Goal: Contribute content: Contribute content

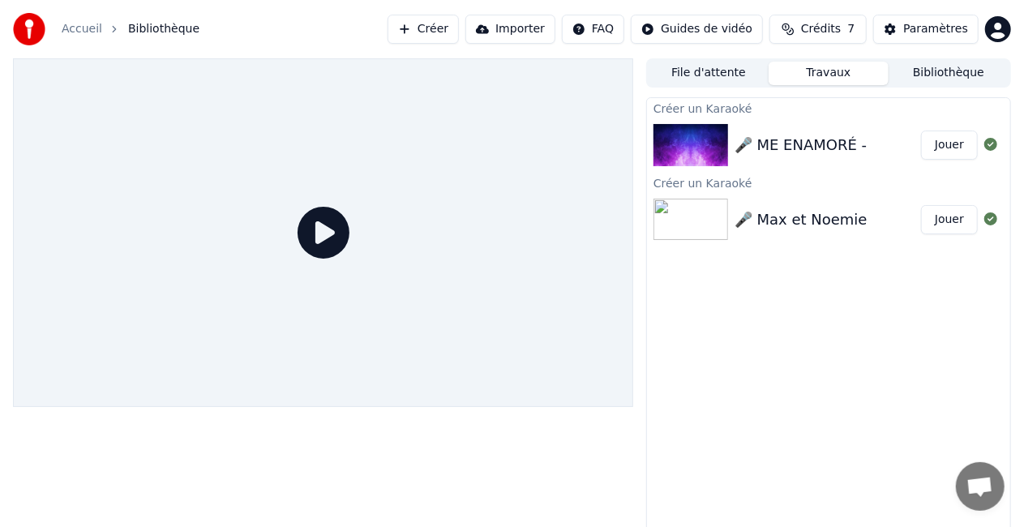
click at [885, 157] on div "🎤 ME ENAMORÉ - Jouer" at bounding box center [828, 145] width 363 height 55
click at [937, 143] on button "Jouer" at bounding box center [949, 145] width 57 height 29
click at [786, 159] on div "🎤 ME ENAMORÉ - Jouer" at bounding box center [828, 145] width 363 height 55
click at [740, 86] on div "File d'attente Travaux Bibliothèque" at bounding box center [828, 72] width 365 height 29
click at [739, 75] on button "File d'attente" at bounding box center [709, 74] width 120 height 24
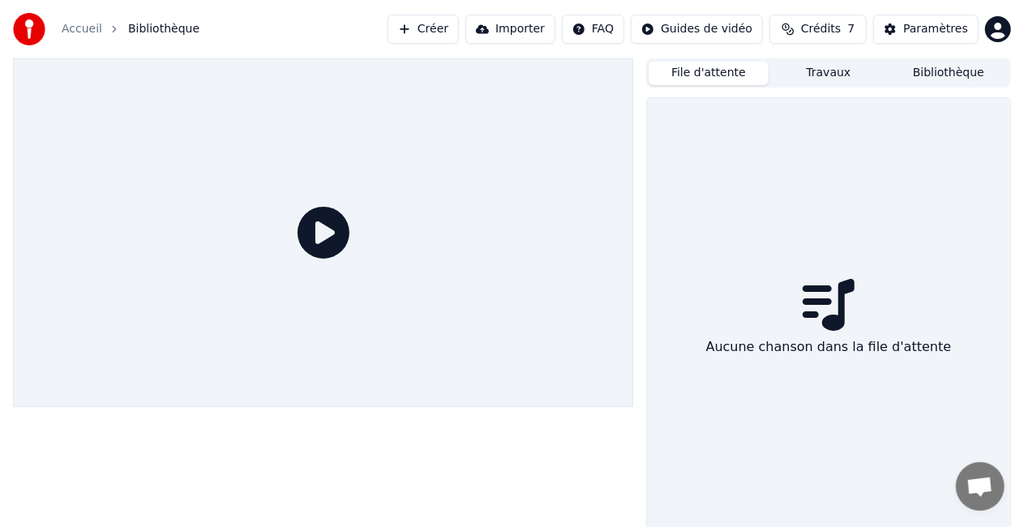
drag, startPoint x: 841, startPoint y: 62, endPoint x: 887, endPoint y: 65, distance: 45.5
click at [843, 63] on button "Travaux" at bounding box center [829, 74] width 120 height 24
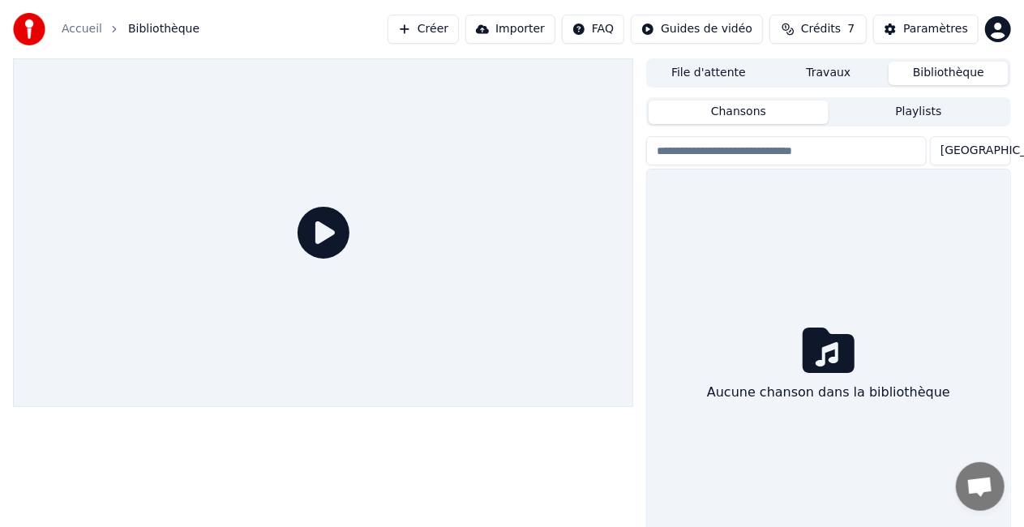
click at [943, 78] on button "Bibliothèque" at bounding box center [948, 74] width 120 height 24
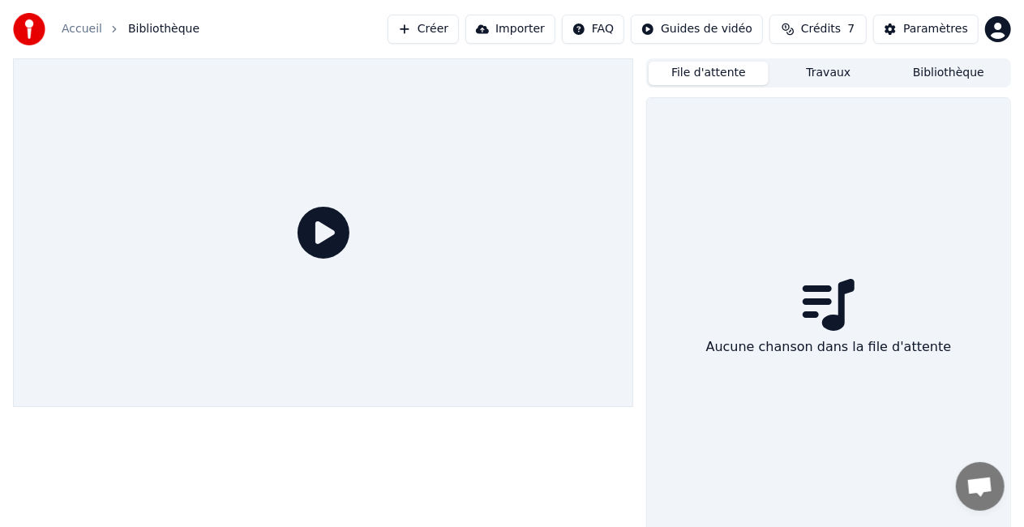
click at [697, 63] on button "File d'attente" at bounding box center [709, 74] width 120 height 24
click at [457, 30] on button "Créer" at bounding box center [422, 29] width 71 height 29
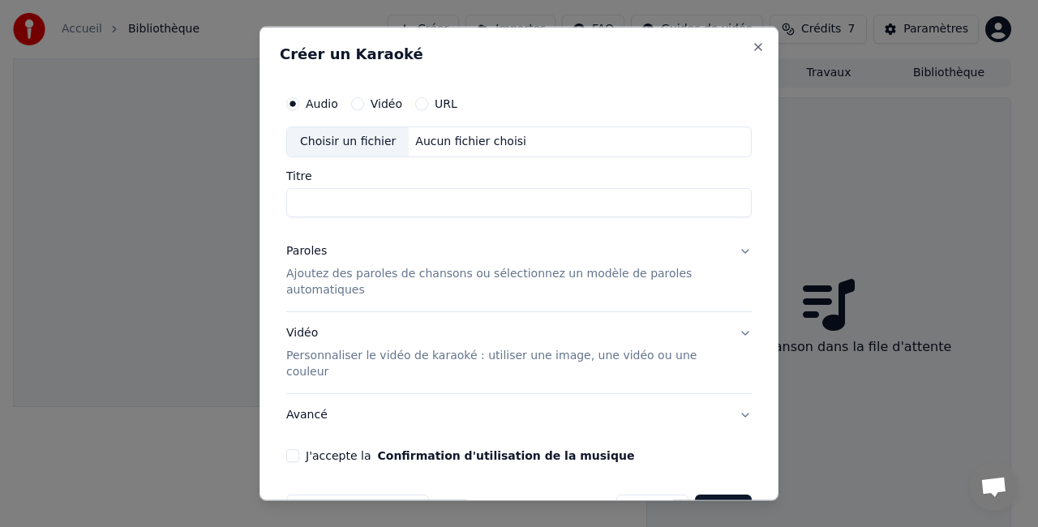
click at [373, 198] on input "Titre" at bounding box center [518, 201] width 465 height 29
click at [357, 146] on div "Choisir un fichier" at bounding box center [348, 141] width 122 height 29
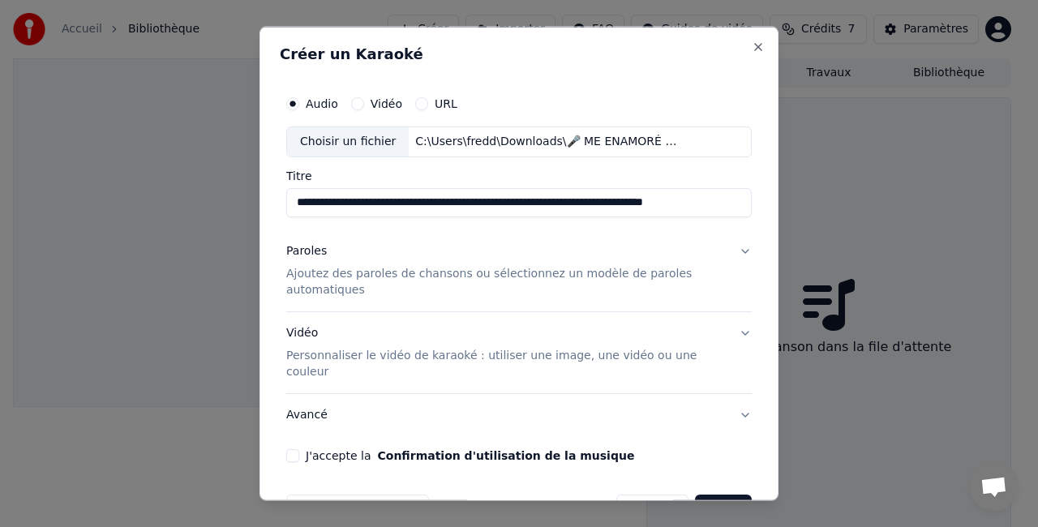
scroll to position [0, 24]
drag, startPoint x: 430, startPoint y: 201, endPoint x: 1037, endPoint y: 231, distance: 607.9
click at [1023, 250] on body "**********" at bounding box center [512, 263] width 1024 height 527
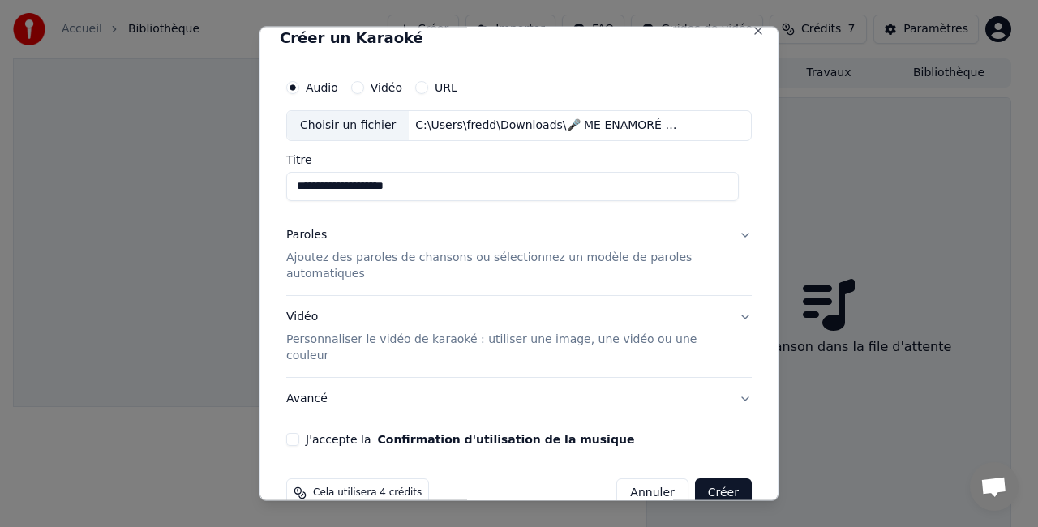
scroll to position [31, 0]
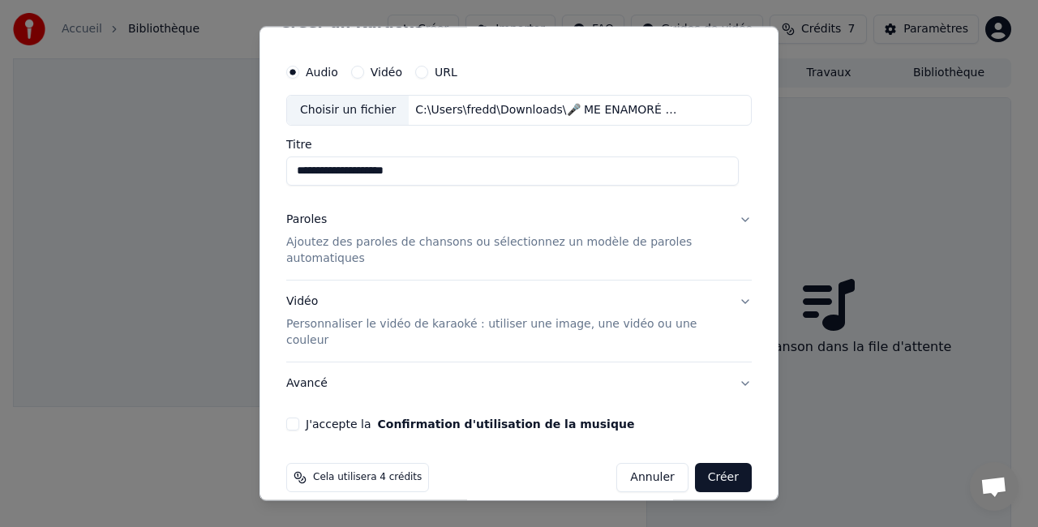
type input "**********"
click at [324, 235] on p "Ajoutez des paroles de chansons ou sélectionnez un modèle de paroles automatiqu…" at bounding box center [505, 250] width 439 height 32
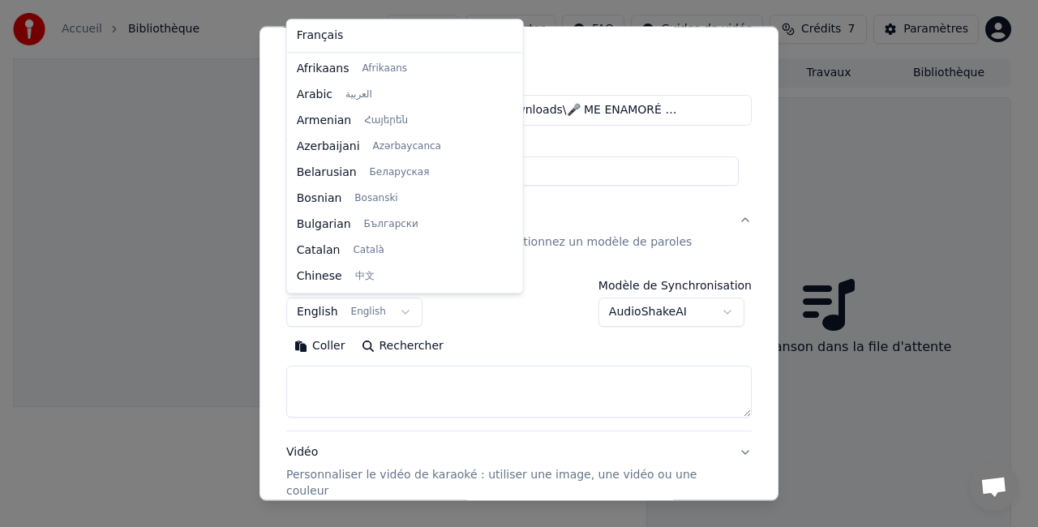
click at [404, 309] on body "**********" at bounding box center [512, 263] width 1024 height 527
select select "**"
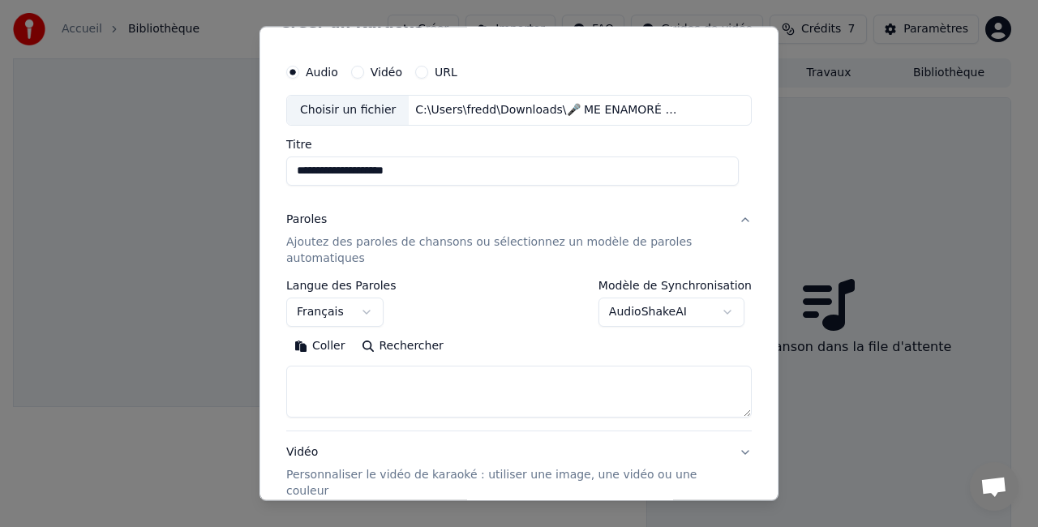
click at [387, 345] on button "Rechercher" at bounding box center [402, 346] width 98 height 26
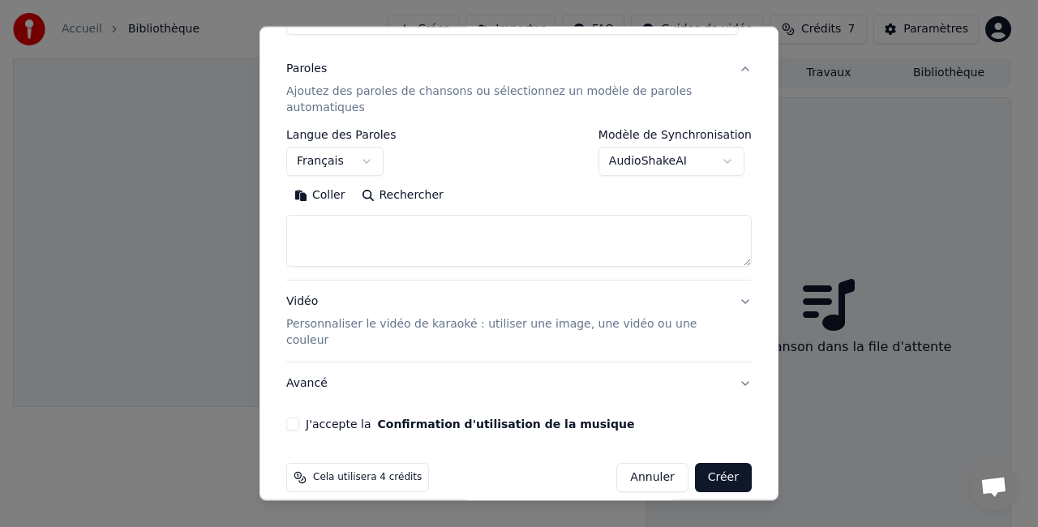
click at [388, 202] on button "Rechercher" at bounding box center [402, 195] width 98 height 26
click at [367, 186] on button "Rechercher" at bounding box center [402, 195] width 98 height 26
click at [369, 188] on button "Rechercher" at bounding box center [402, 195] width 98 height 26
click at [340, 463] on div "Cela utilisera 4 crédits" at bounding box center [357, 477] width 143 height 29
click at [343, 471] on span "Cela utilisera 4 crédits" at bounding box center [367, 477] width 109 height 13
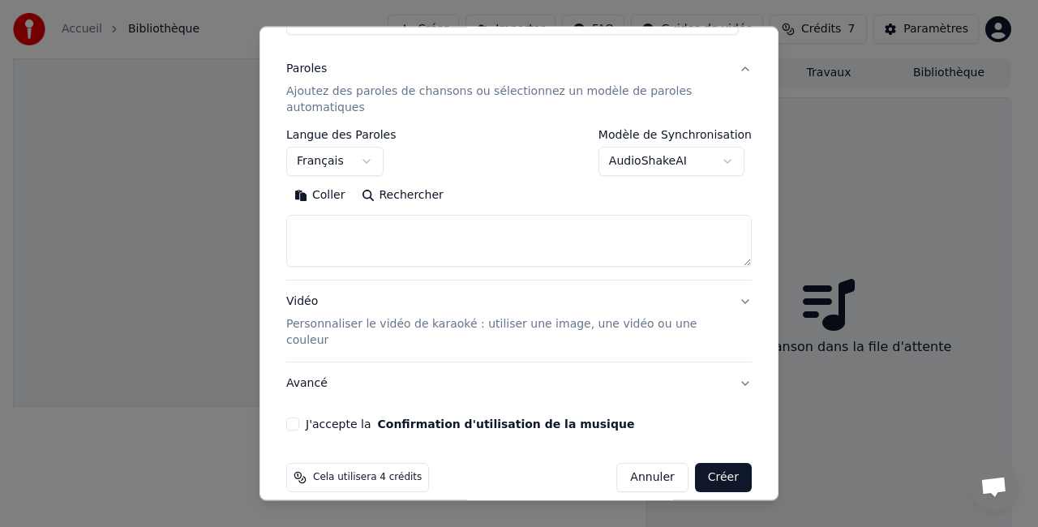
click at [345, 471] on span "Cela utilisera 4 crédits" at bounding box center [367, 477] width 109 height 13
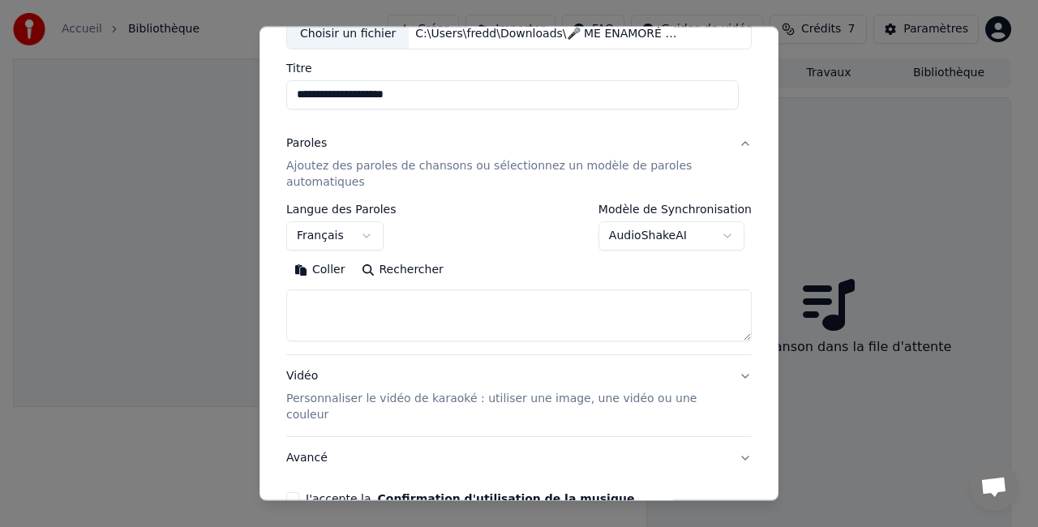
scroll to position [162, 0]
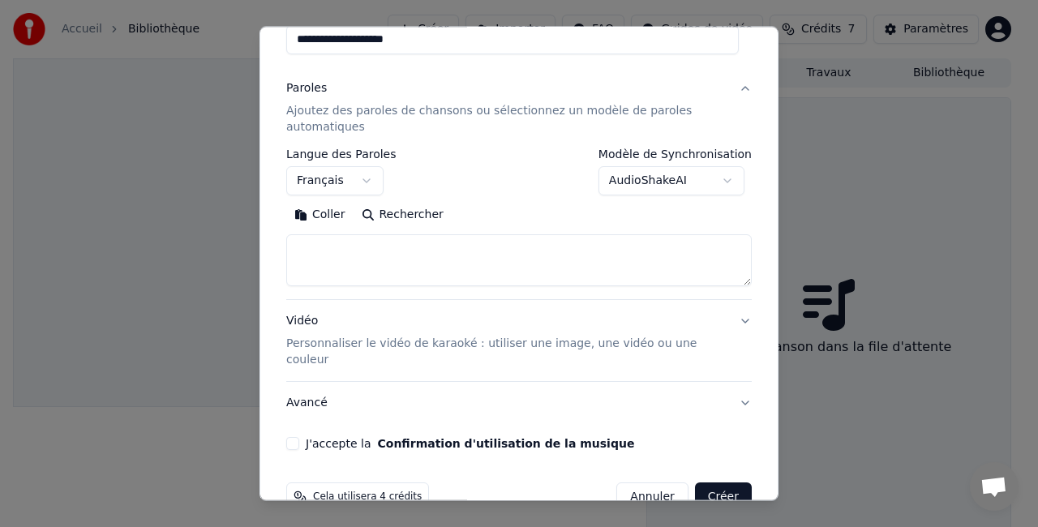
click at [354, 118] on p "Ajoutez des paroles de chansons ou sélectionnez un modèle de paroles automatiqu…" at bounding box center [505, 119] width 439 height 32
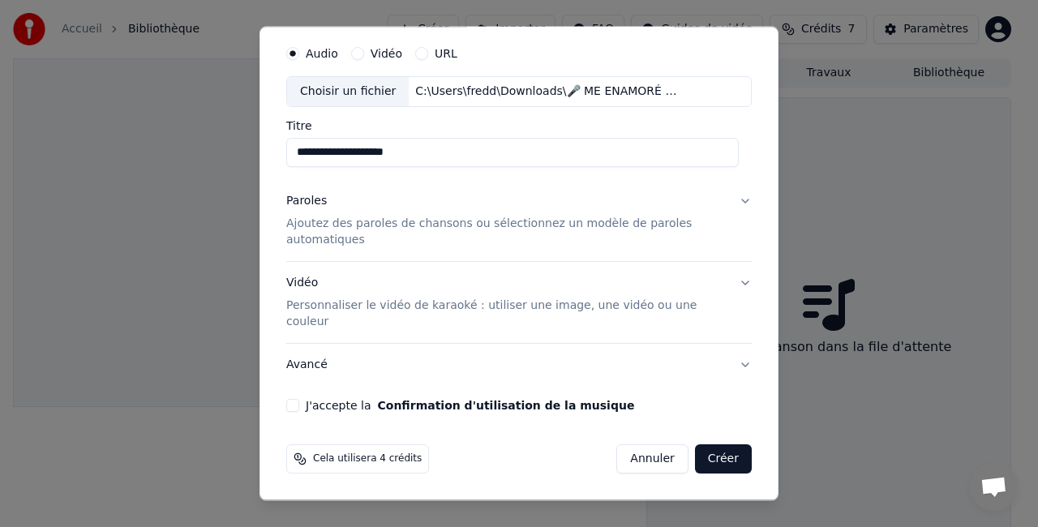
scroll to position [31, 0]
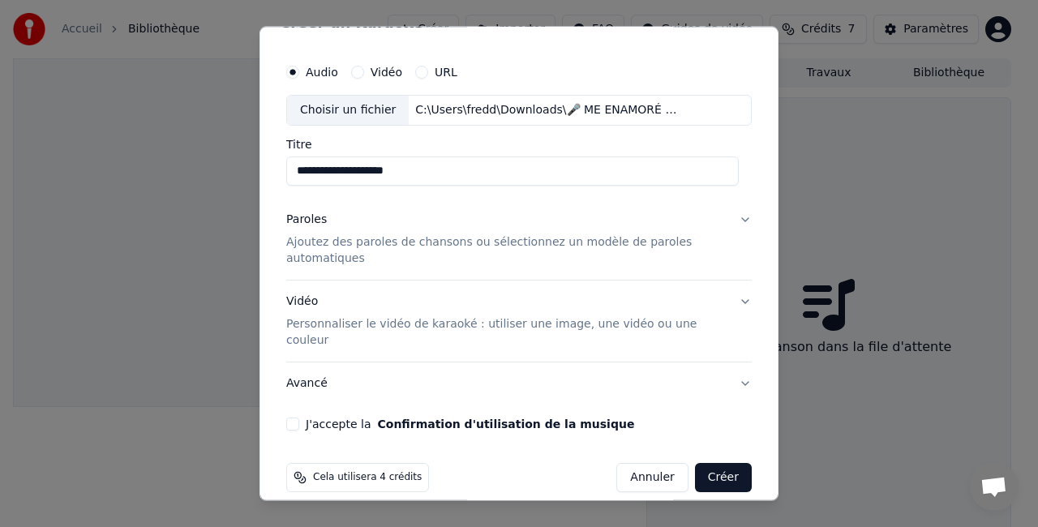
click at [327, 248] on p "Ajoutez des paroles de chansons ou sélectionnez un modèle de paroles automatiqu…" at bounding box center [505, 250] width 439 height 32
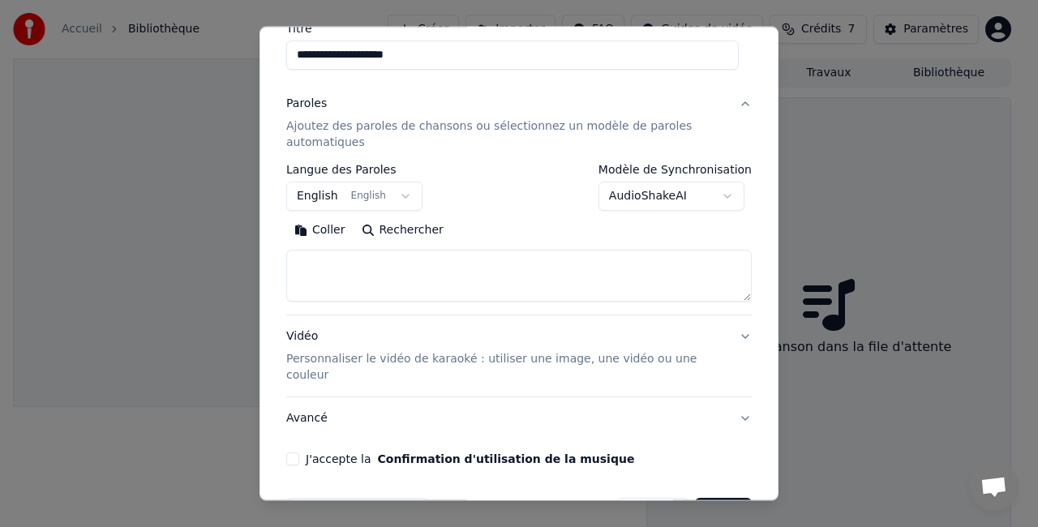
scroll to position [162, 0]
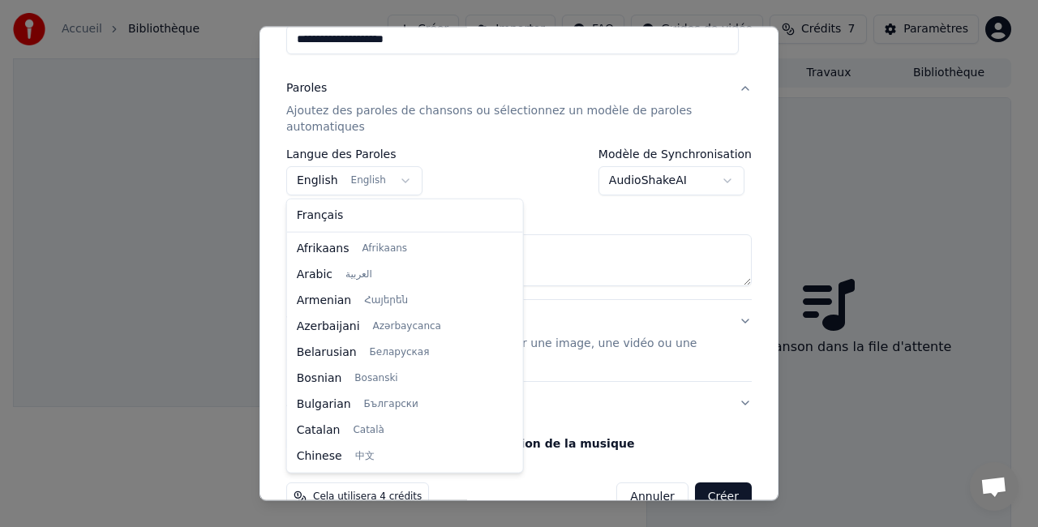
click at [381, 173] on body "**********" at bounding box center [512, 263] width 1024 height 527
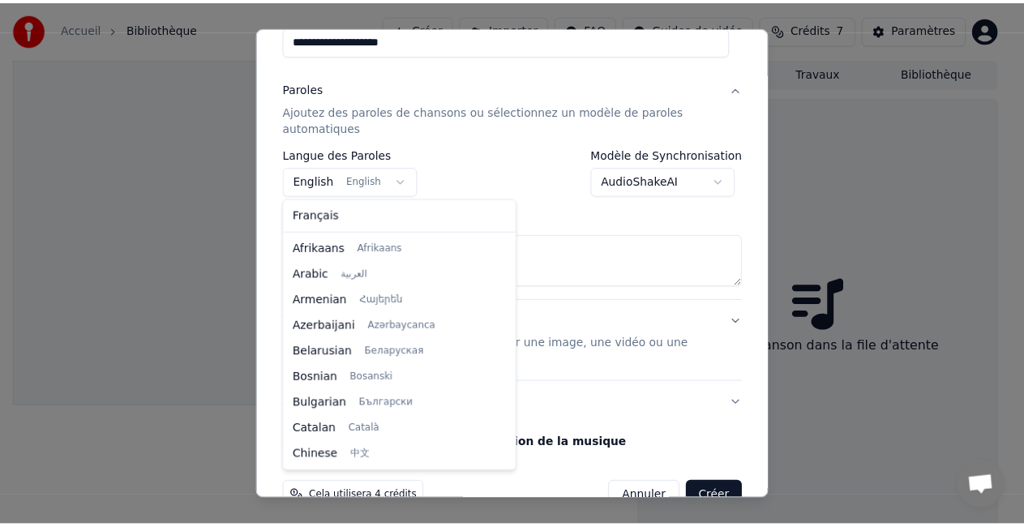
scroll to position [130, 0]
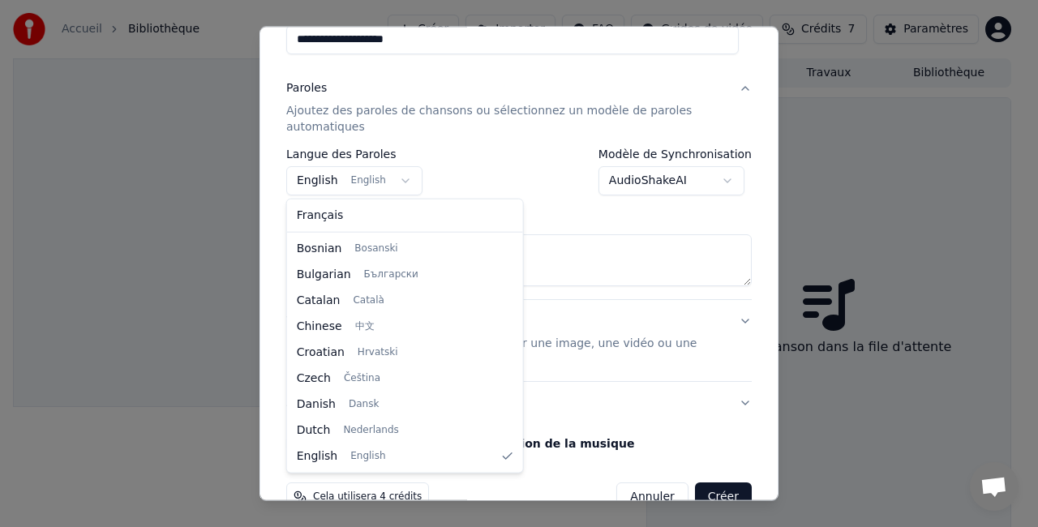
click at [381, 173] on body "**********" at bounding box center [512, 263] width 1024 height 527
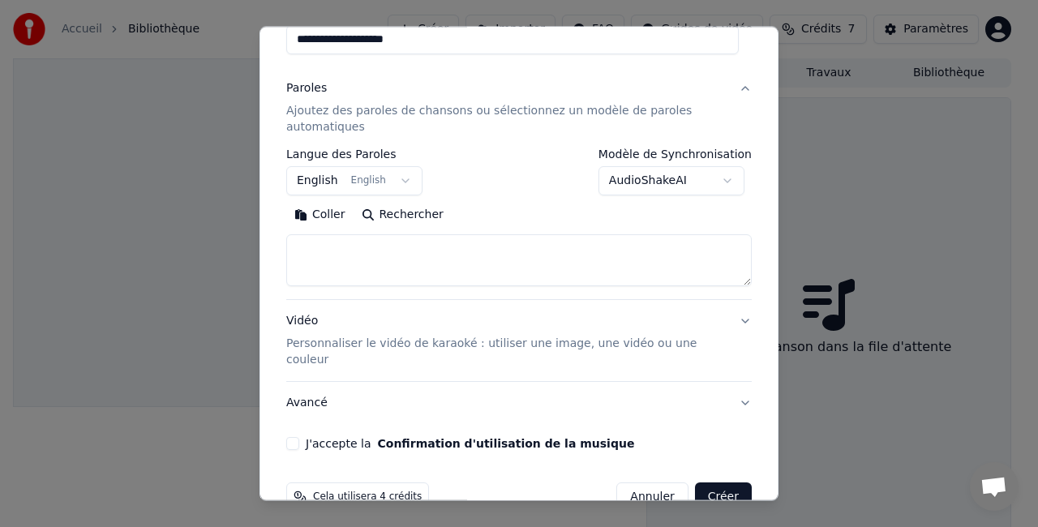
click at [376, 207] on button "Rechercher" at bounding box center [402, 215] width 98 height 26
click at [370, 224] on button "Rechercher" at bounding box center [402, 215] width 98 height 26
click at [707, 182] on body "**********" at bounding box center [512, 263] width 1024 height 527
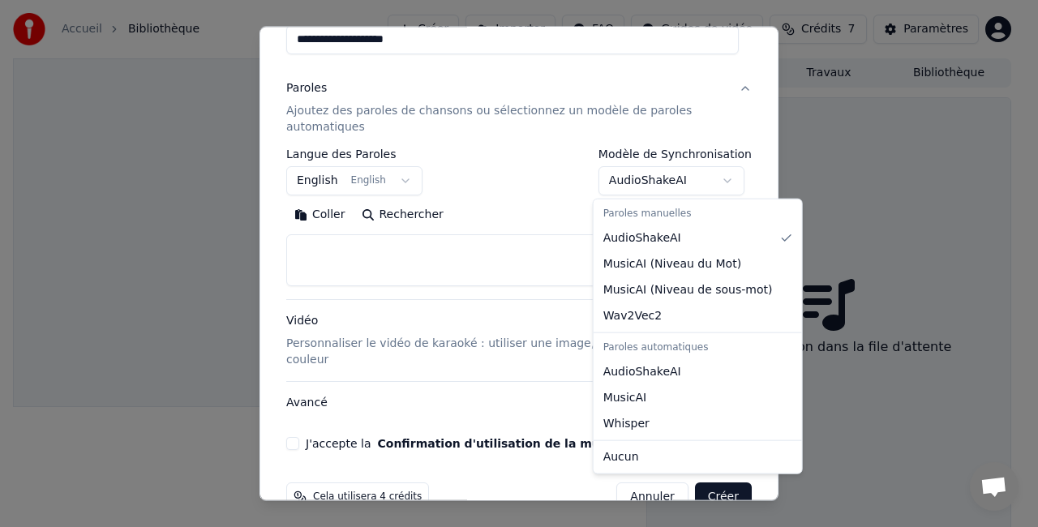
drag, startPoint x: 917, startPoint y: 503, endPoint x: 895, endPoint y: 430, distance: 75.4
click at [918, 499] on div at bounding box center [519, 263] width 1038 height 527
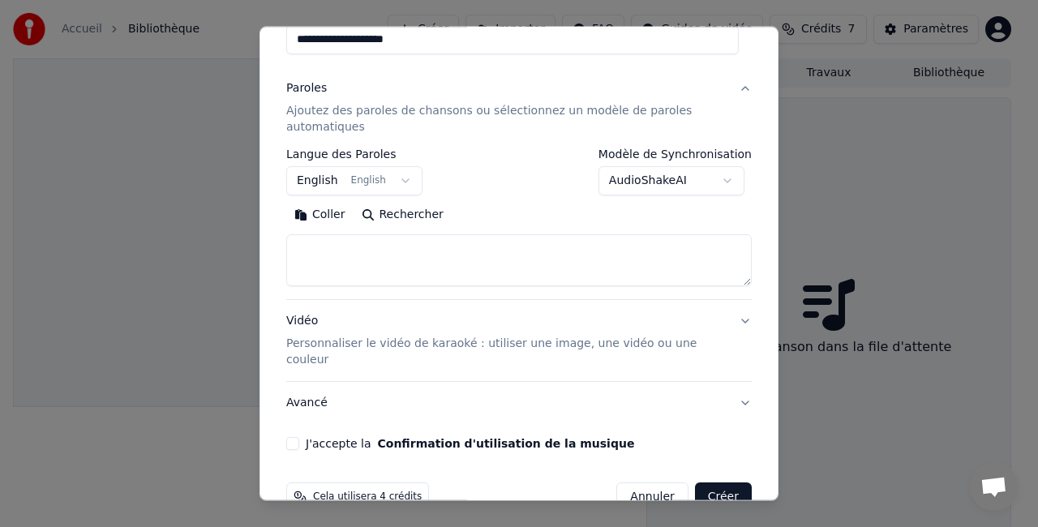
select select
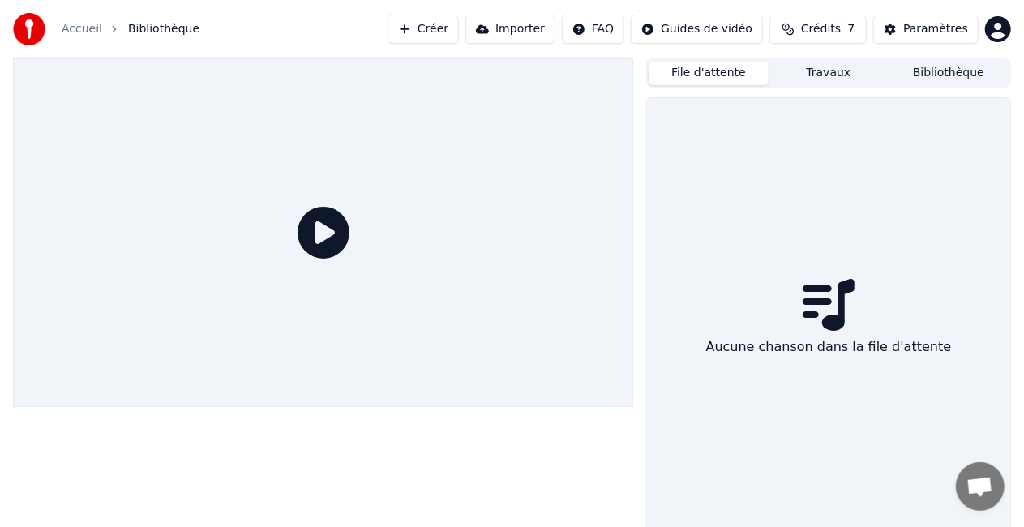
click at [807, 30] on button "Crédits 7" at bounding box center [817, 29] width 97 height 29
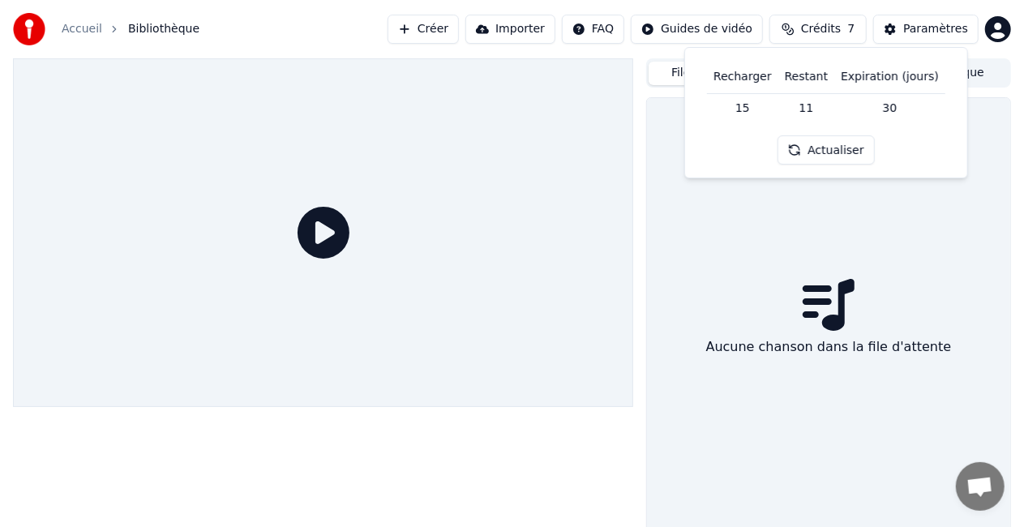
click at [823, 149] on button "Actualiser" at bounding box center [825, 149] width 96 height 29
click at [751, 311] on div "Aucune chanson dans la file d'attente" at bounding box center [828, 321] width 363 height 447
